Goal: Check status: Check status

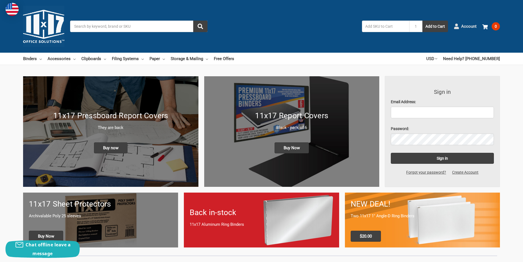
click at [460, 27] on link "Account" at bounding box center [465, 26] width 23 height 14
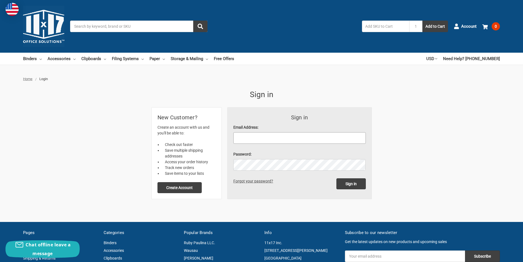
click at [279, 136] on input "Email Address:" at bounding box center [299, 138] width 132 height 12
type input "[PERSON_NAME][EMAIL_ADDRESS][PERSON_NAME][DOMAIN_NAME]"
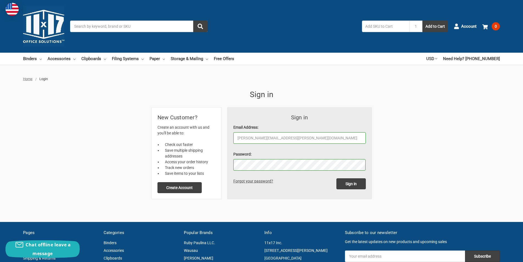
click at [336, 179] on input "Sign in" at bounding box center [350, 184] width 29 height 11
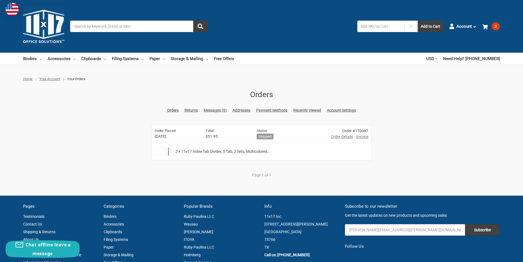
click at [363, 136] on span "Invoice" at bounding box center [362, 137] width 12 height 6
